Goal: Task Accomplishment & Management: Manage account settings

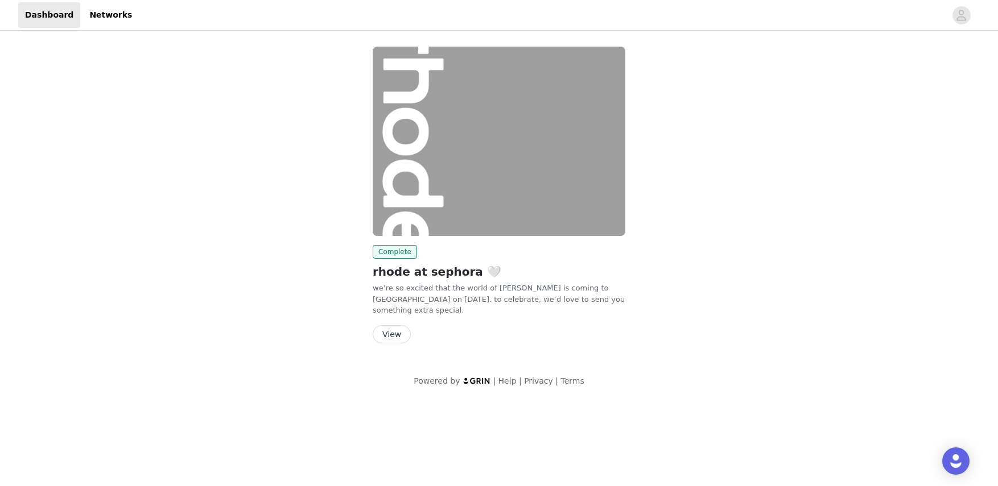
click at [395, 335] on button "View" at bounding box center [392, 334] width 38 height 18
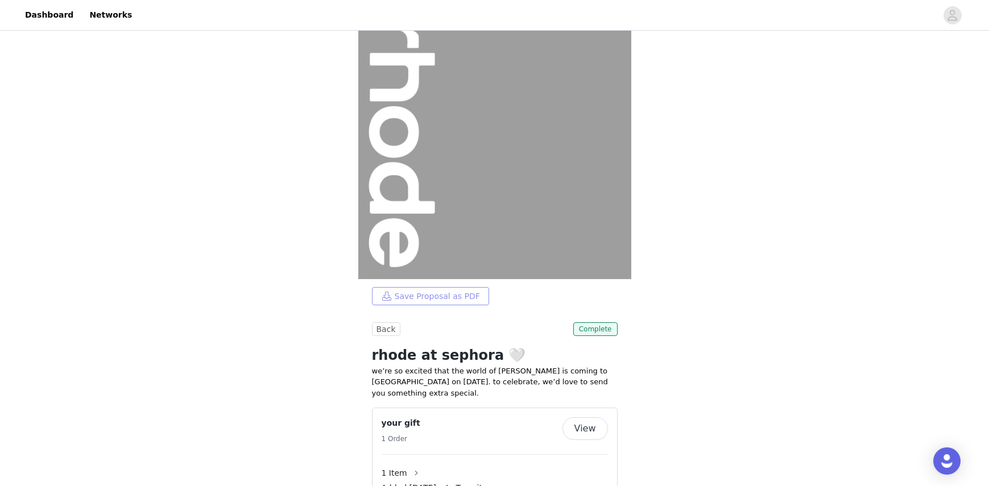
scroll to position [147, 0]
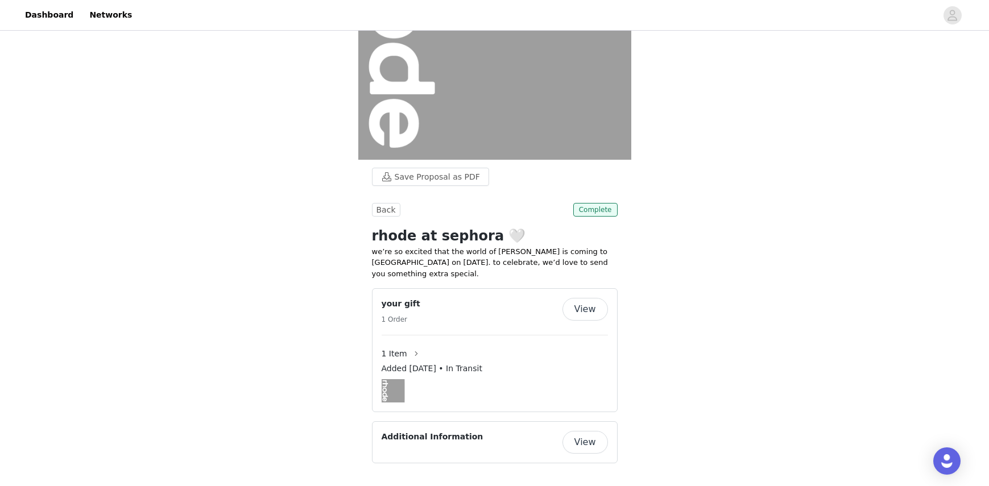
click at [586, 436] on button "View" at bounding box center [586, 442] width 46 height 23
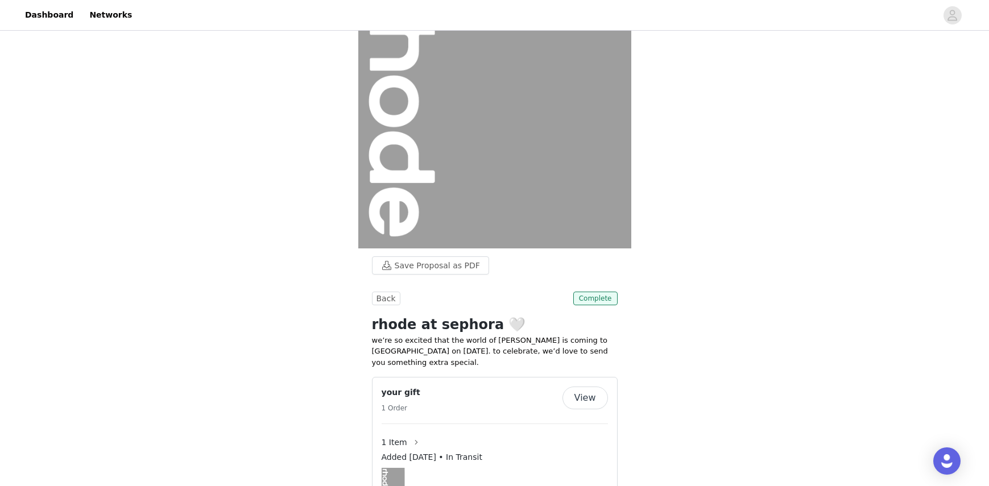
scroll to position [147, 0]
